Goal: Transaction & Acquisition: Purchase product/service

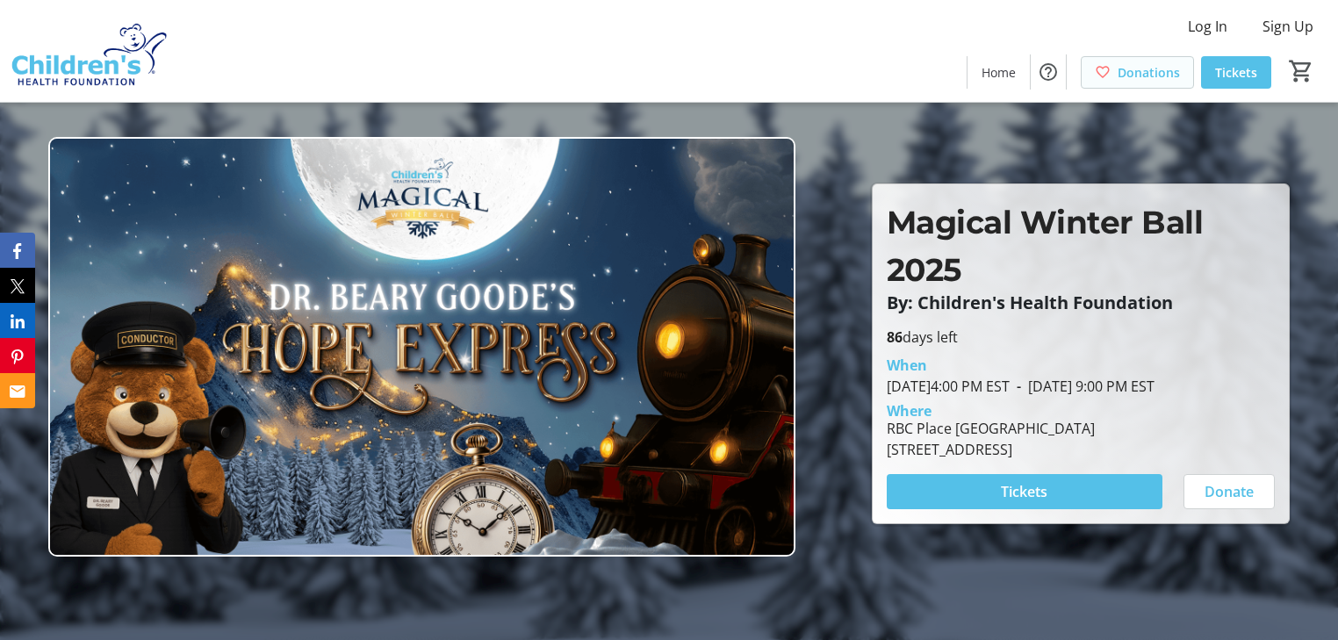
click at [1157, 74] on span "Donations" at bounding box center [1149, 72] width 62 height 18
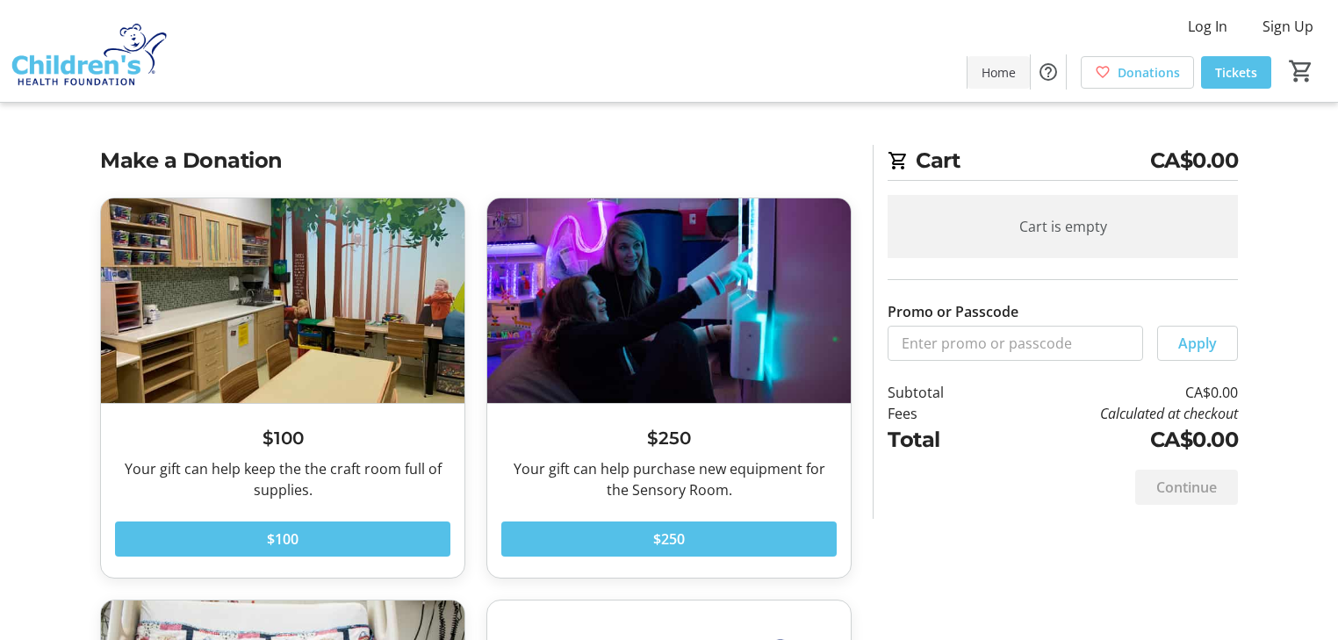
click at [996, 75] on span "Home" at bounding box center [999, 72] width 34 height 18
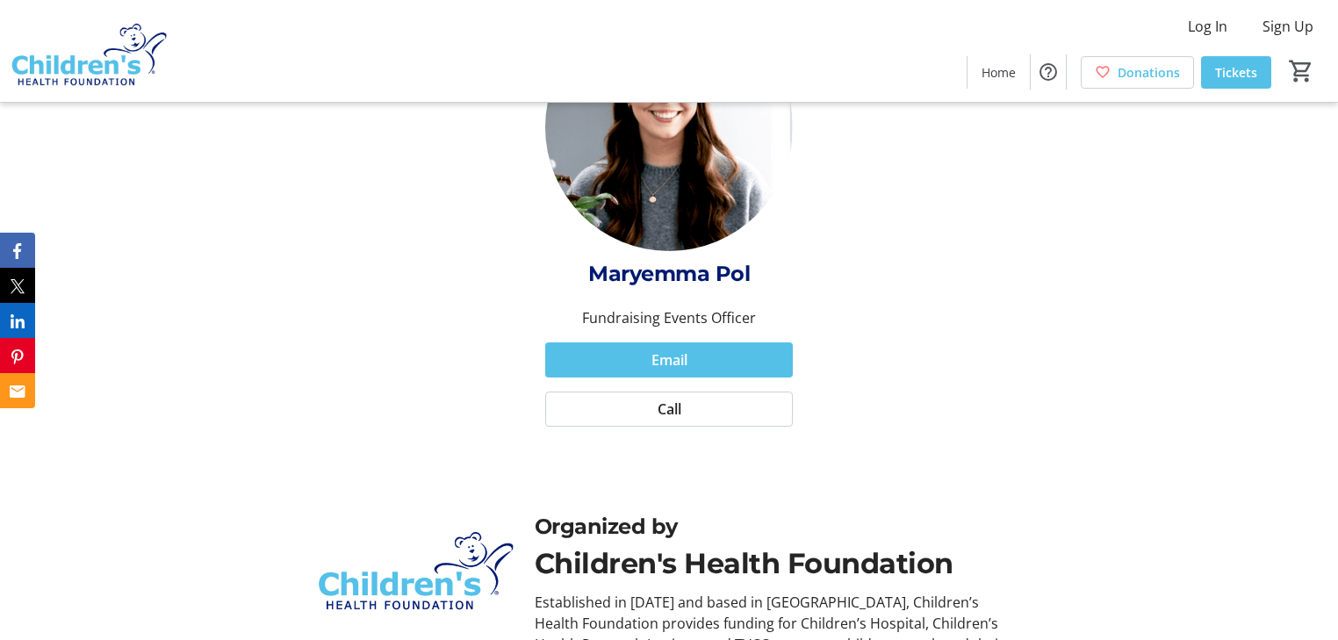
scroll to position [6182, 0]
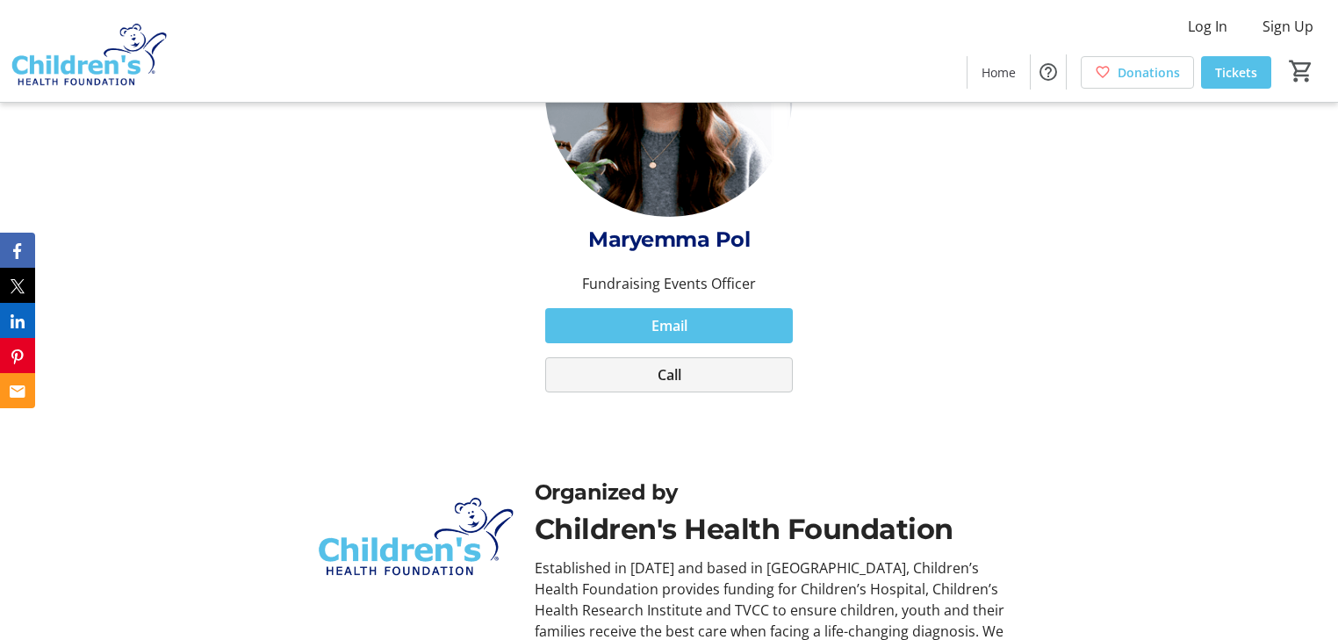
click at [687, 364] on span at bounding box center [669, 375] width 247 height 42
click at [678, 315] on span "Email" at bounding box center [670, 325] width 36 height 21
click at [684, 315] on span "Email" at bounding box center [670, 325] width 36 height 21
click at [682, 315] on span "Email" at bounding box center [670, 325] width 36 height 21
click at [695, 355] on span at bounding box center [669, 375] width 247 height 42
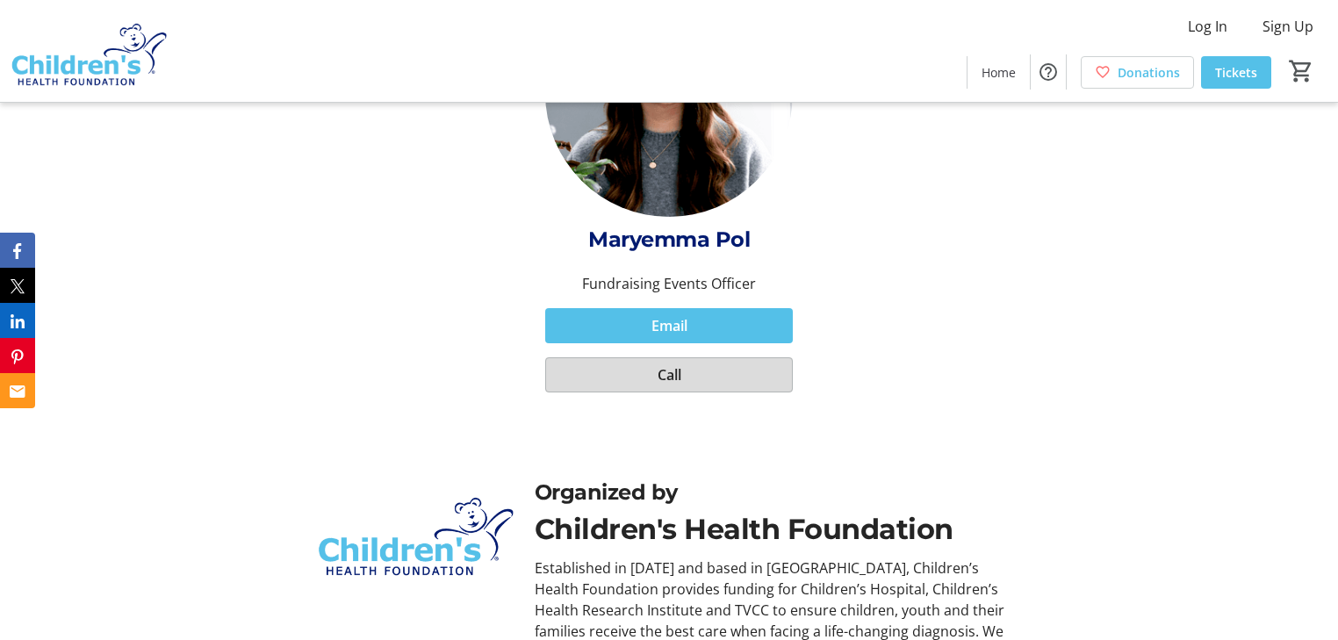
click at [697, 354] on span at bounding box center [669, 375] width 247 height 42
click at [708, 354] on span at bounding box center [669, 375] width 247 height 42
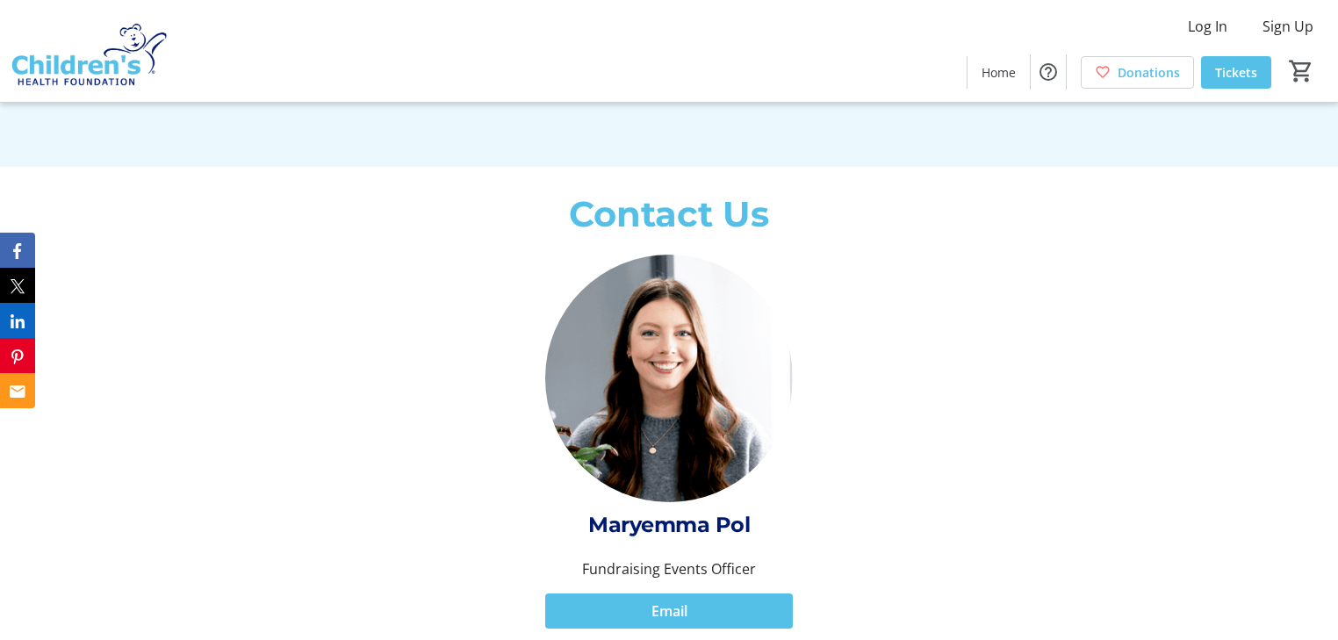
scroll to position [5863, 0]
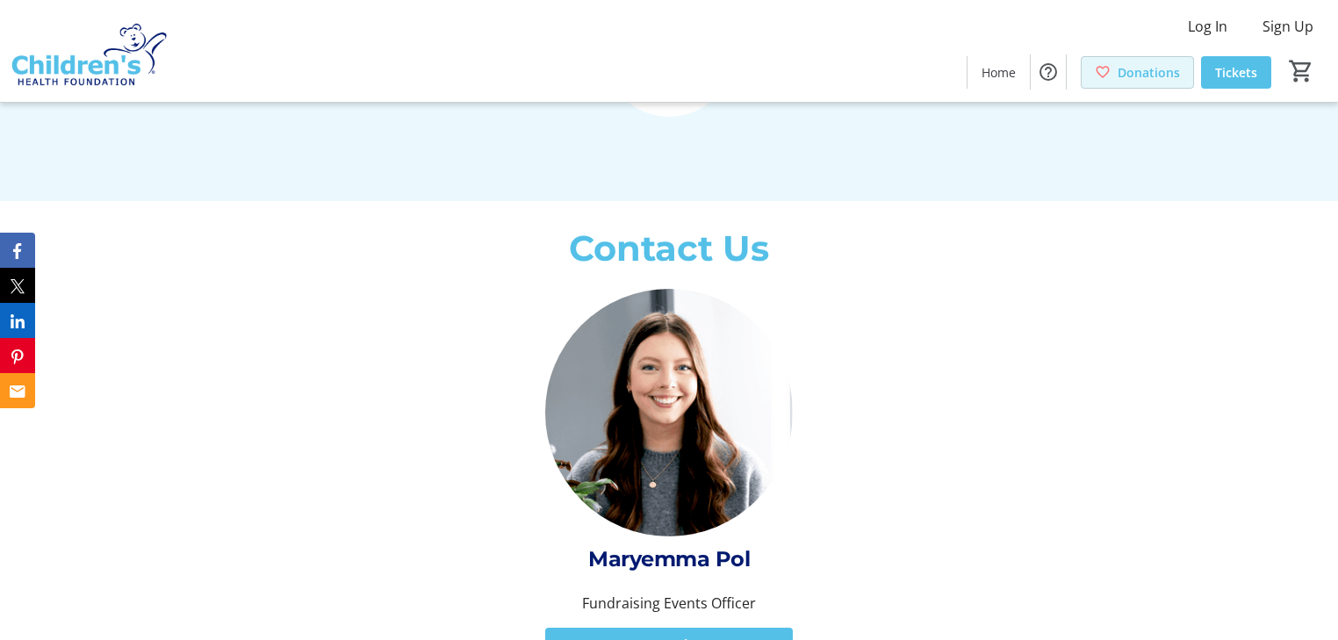
click at [1177, 76] on span "Donations" at bounding box center [1149, 72] width 62 height 18
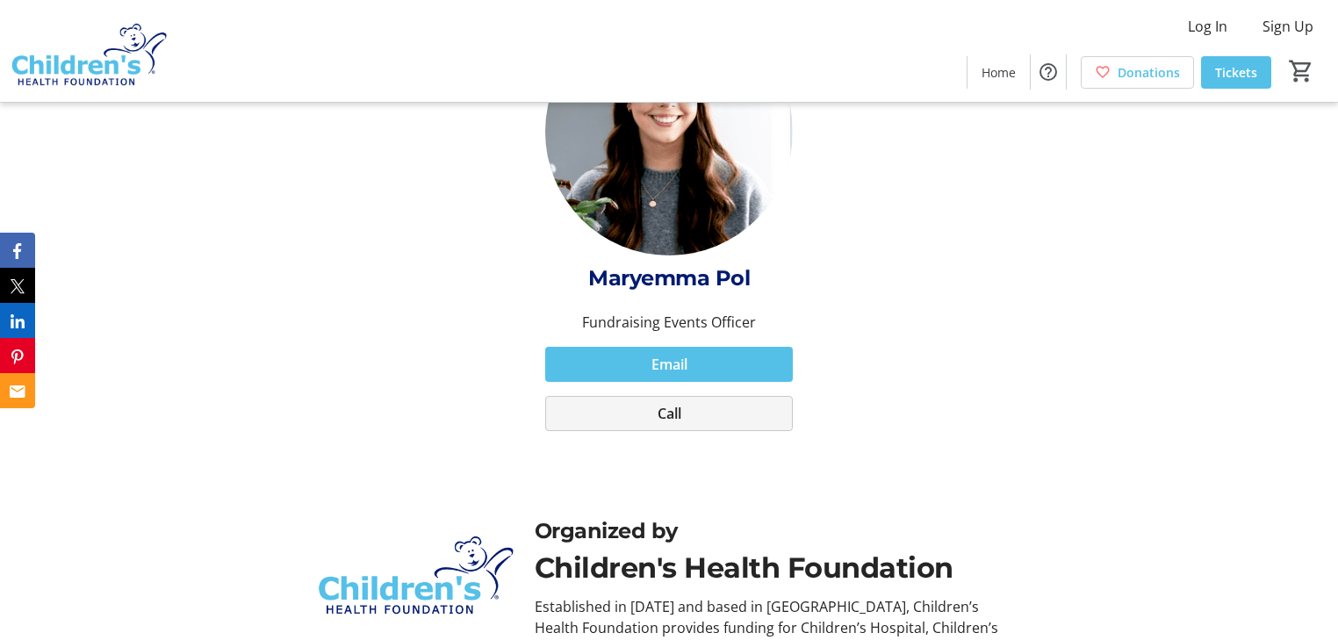
scroll to position [6073, 0]
